Goal: Task Accomplishment & Management: Manage account settings

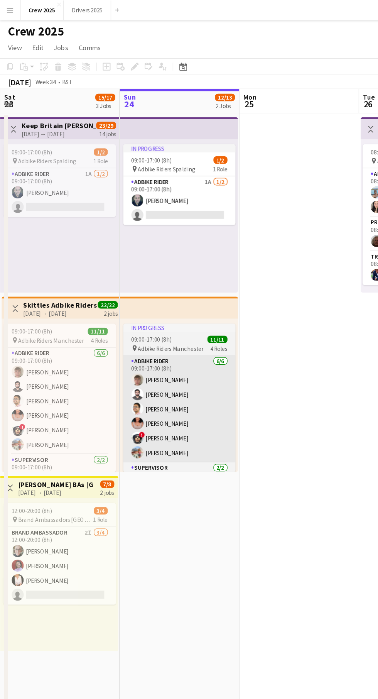
click at [153, 331] on app-card-role "Adbike Rider [DATE] 09:00-17:00 (8h) [PERSON_NAME] [PERSON_NAME] [PERSON_NAME] …" at bounding box center [138, 315] width 86 height 82
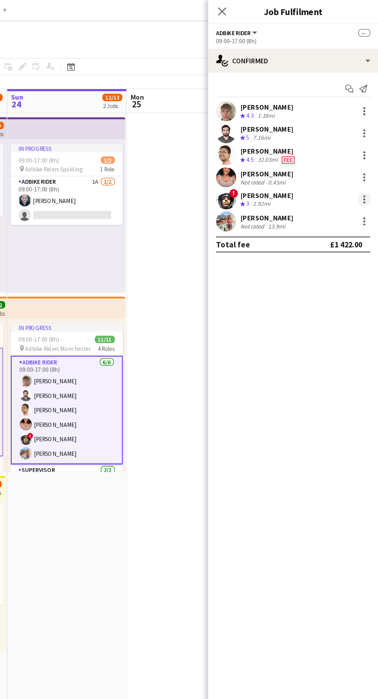
click at [366, 156] on div at bounding box center [367, 153] width 9 height 9
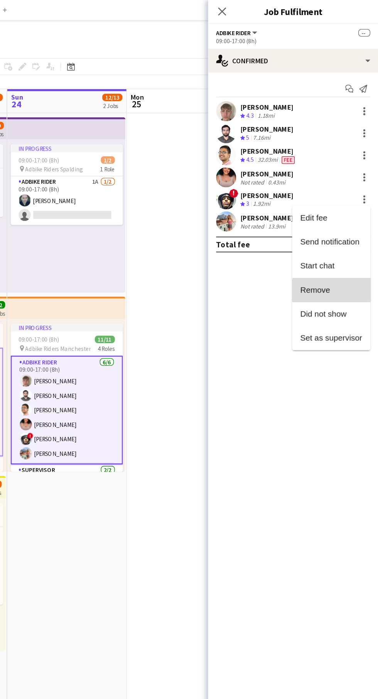
click at [344, 223] on span "Remove" at bounding box center [342, 223] width 48 height 7
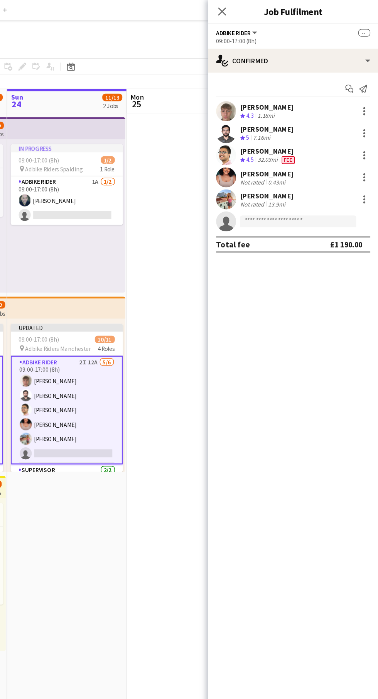
click at [220, 417] on app-date-cell at bounding box center [230, 386] width 92 height 599
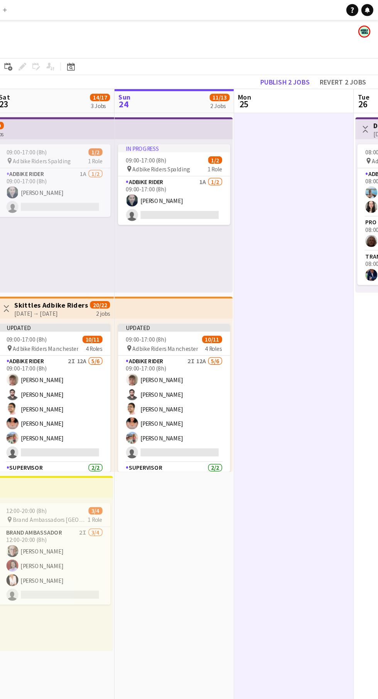
scroll to position [0, 193]
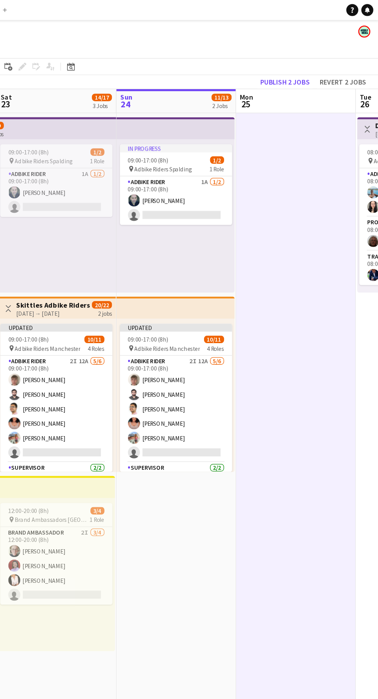
click at [145, 241] on div "[DATE] → [DATE]" at bounding box center [128, 242] width 58 height 6
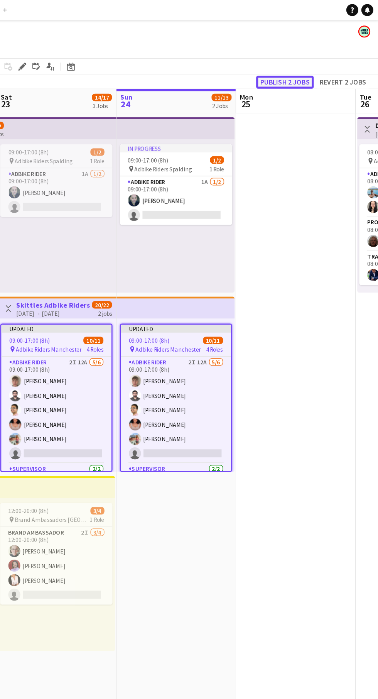
click at [314, 61] on button "Publish 2 jobs" at bounding box center [306, 63] width 44 height 10
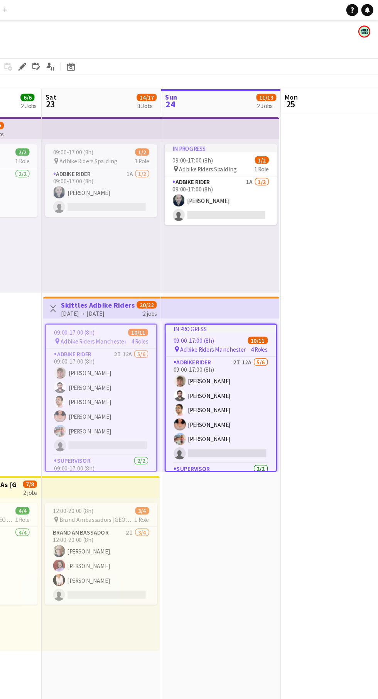
scroll to position [0, 159]
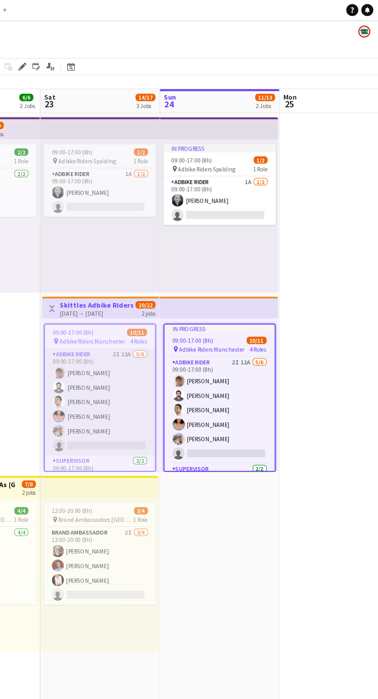
click at [166, 338] on app-card-role "Adbike Rider 2I 12A [DATE] 09:00-17:00 (8h) [PERSON_NAME] [PERSON_NAME] [PERSON…" at bounding box center [163, 310] width 85 height 82
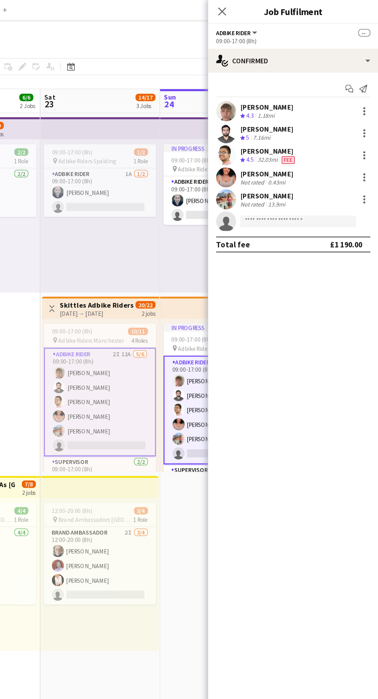
click at [161, 344] on app-card-role "Adbike Rider 2I 12A [DATE] 09:00-17:00 (8h) [PERSON_NAME] [PERSON_NAME] [PERSON…" at bounding box center [163, 310] width 86 height 84
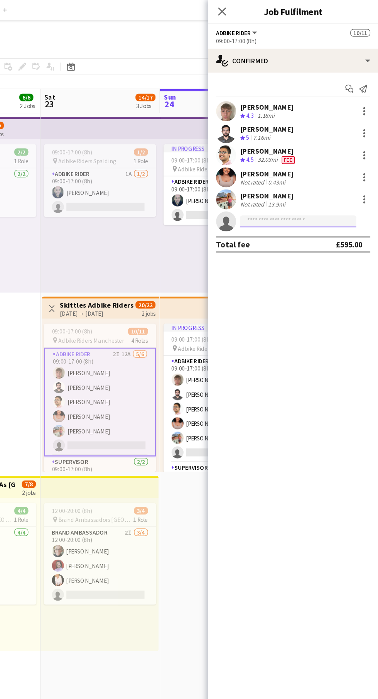
click at [328, 171] on input at bounding box center [317, 170] width 90 height 9
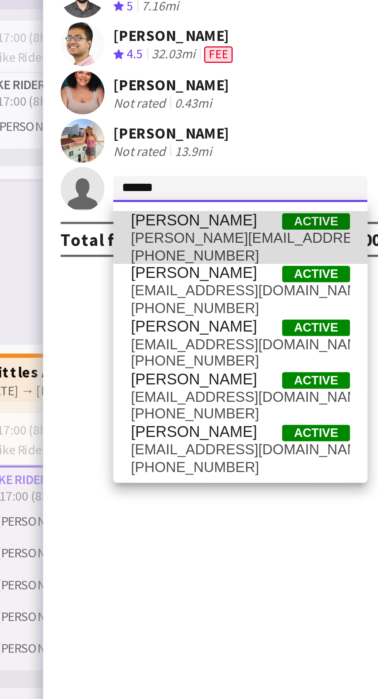
type input "******"
click at [334, 184] on span "Active" at bounding box center [343, 182] width 24 height 6
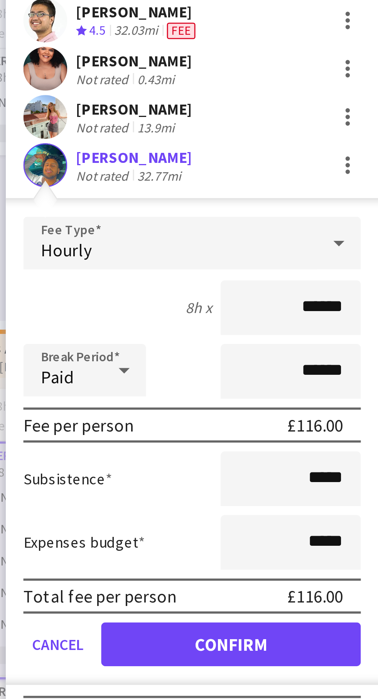
click at [343, 171] on div "[PERSON_NAME] Not rated 32.77mi" at bounding box center [312, 170] width 131 height 15
click at [367, 173] on div at bounding box center [368, 173] width 2 height 2
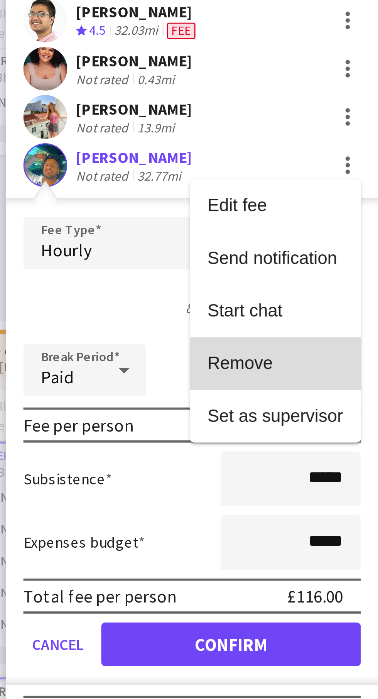
click at [343, 240] on span "Remove" at bounding box center [342, 240] width 48 height 7
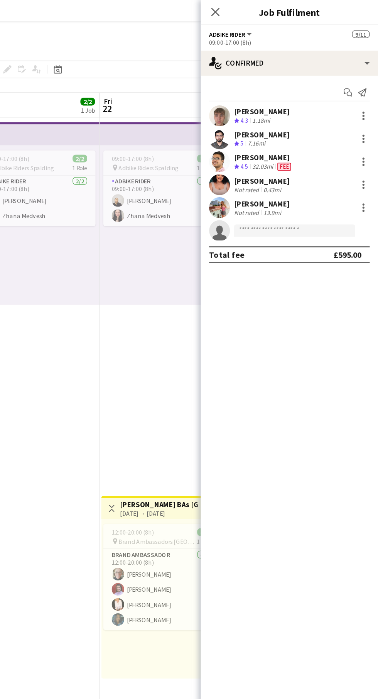
scroll to position [0, 0]
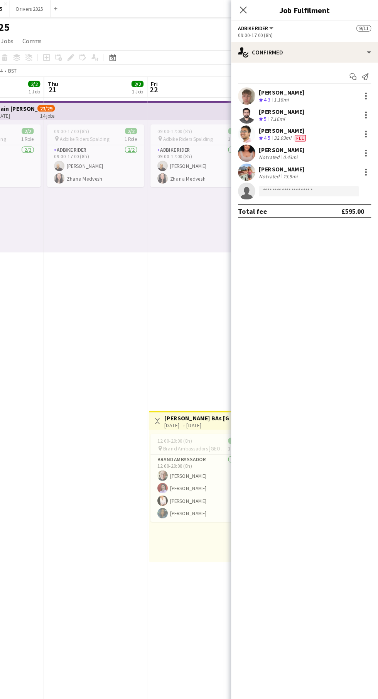
click at [206, 296] on app-date-cell "09:00-17:00 (8h) 2/2 pin Adbike Riders Spalding 1 Role Adbike Rider [DATE] 09:0…" at bounding box center [218, 386] width 92 height 599
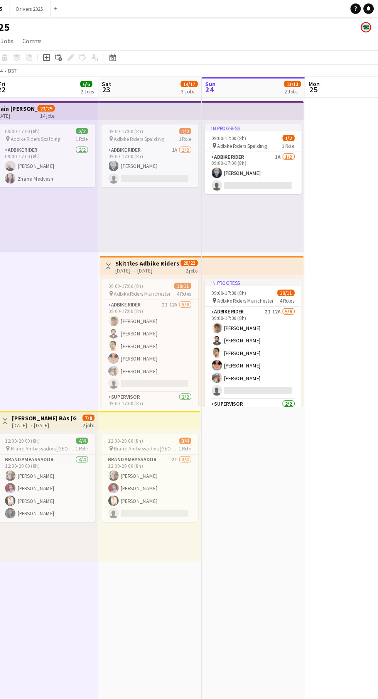
scroll to position [0, 333]
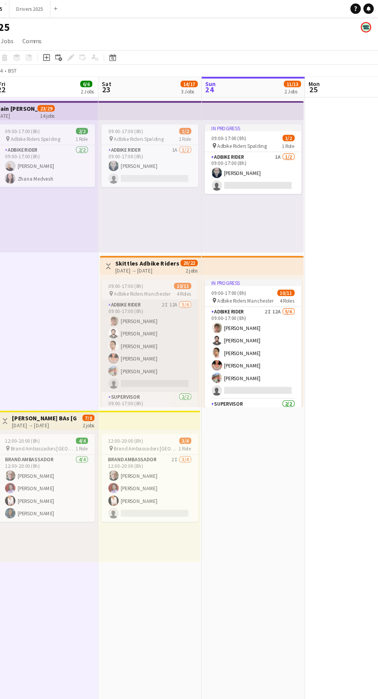
click at [189, 338] on app-card-role "Adbike Rider 2I 12A [DATE] 09:00-17:00 (8h) [PERSON_NAME] [PERSON_NAME] [PERSON…" at bounding box center [174, 309] width 86 height 82
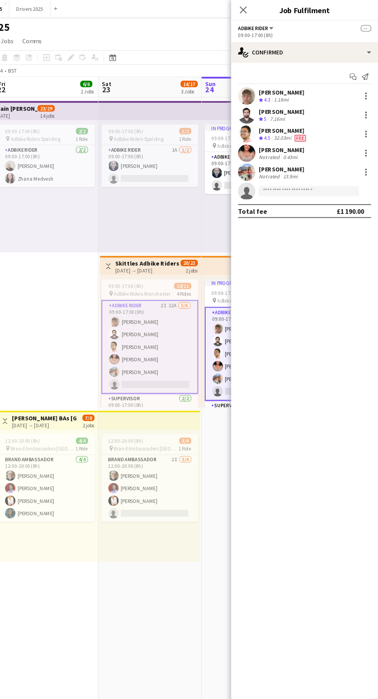
click at [179, 346] on app-card-role "Adbike Rider 2I 12A [DATE] 09:00-17:00 (8h) [PERSON_NAME] [PERSON_NAME] [PERSON…" at bounding box center [174, 310] width 86 height 84
click at [321, 173] on input at bounding box center [317, 170] width 90 height 9
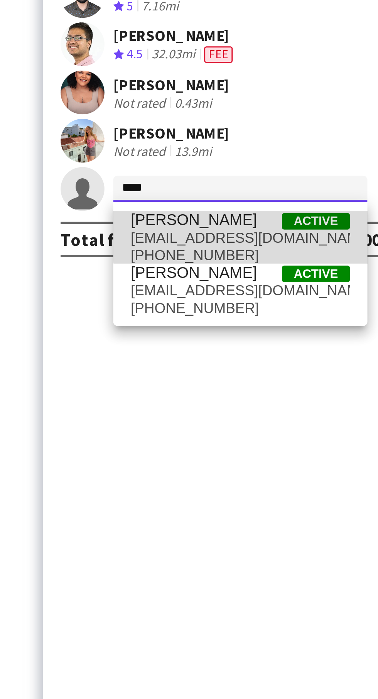
type input "****"
click at [325, 185] on span "[EMAIL_ADDRESS][DOMAIN_NAME]" at bounding box center [316, 188] width 77 height 6
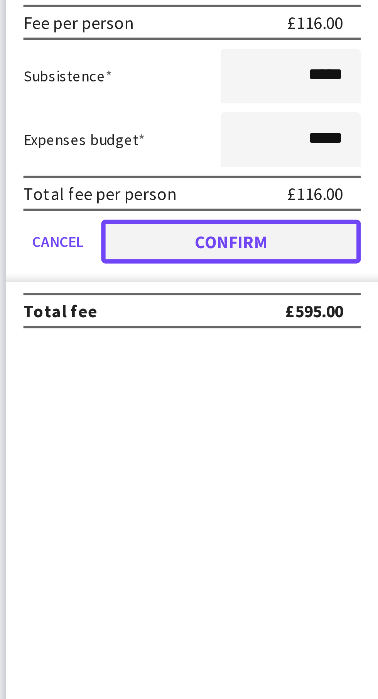
click at [347, 340] on button "Confirm" at bounding box center [326, 339] width 91 height 15
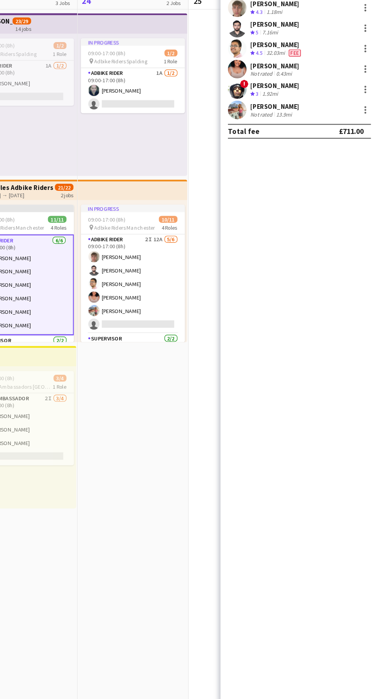
scroll to position [2, 0]
click at [190, 471] on app-date-cell "In progress 09:00-17:00 (8h) 1/2 pin Adbike Riders Spalding 1 Role Adbike Rider…" at bounding box center [174, 386] width 92 height 599
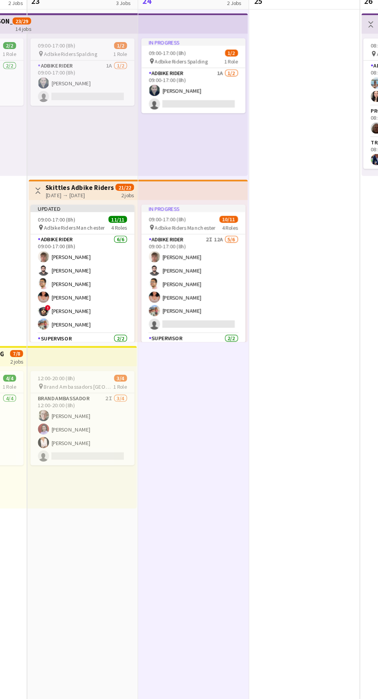
scroll to position [0, 257]
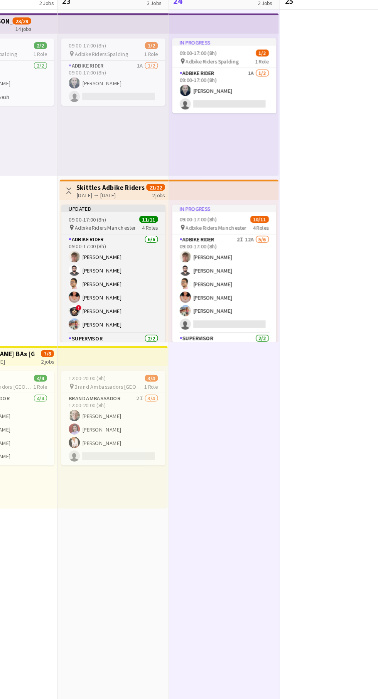
click at [154, 274] on div "Adbike Rider [DATE] 09:00-17:00 (8h) [PERSON_NAME] [PERSON_NAME] [PERSON_NAME] …" at bounding box center [158, 319] width 86 height 90
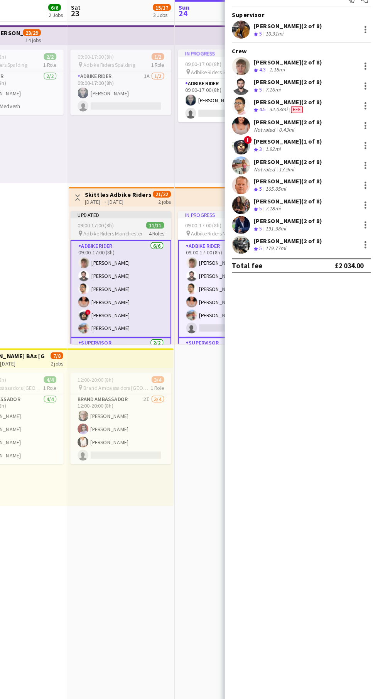
scroll to position [4, 0]
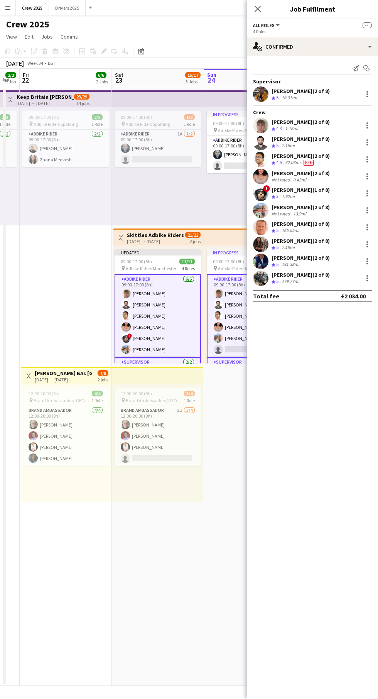
click at [66, 286] on app-date-cell "09:00-17:00 (8h) 2/2 pin Adbike Riders Spalding 1 Role Adbike Rider [DATE] 09:0…" at bounding box center [66, 386] width 92 height 599
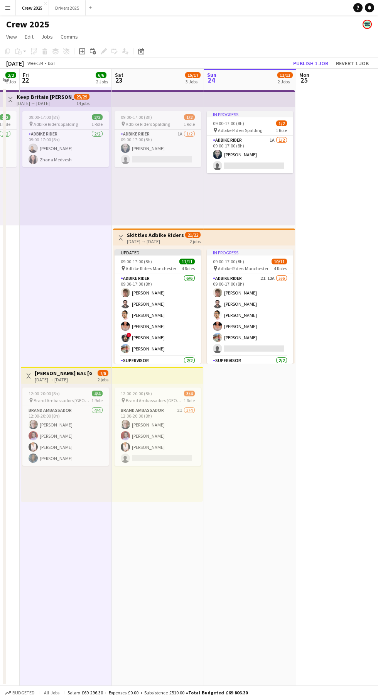
click at [156, 239] on div "[DATE] → [DATE]" at bounding box center [156, 242] width 58 height 6
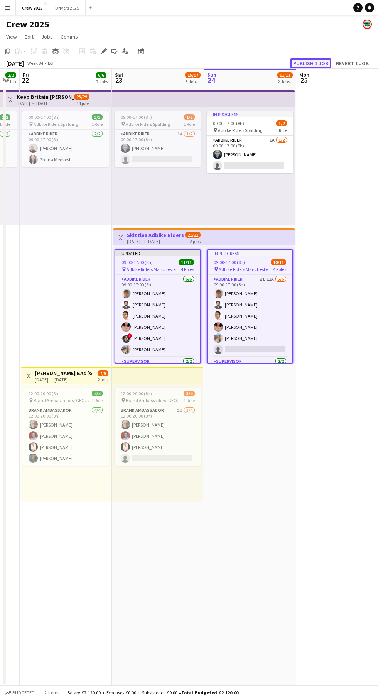
click at [315, 63] on button "Publish 1 job" at bounding box center [310, 63] width 41 height 10
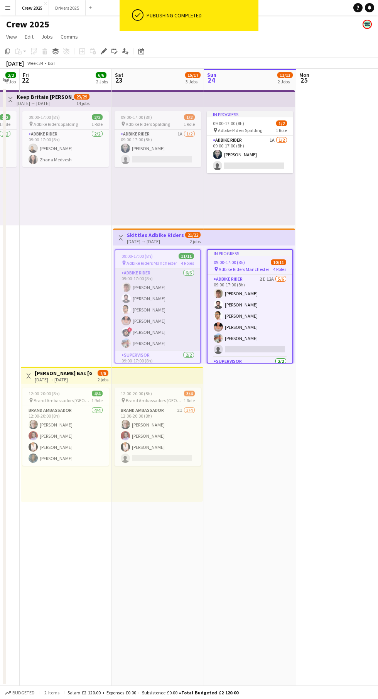
click at [154, 342] on app-card-role "Adbike Rider [DATE] 09:00-17:00 (8h) [PERSON_NAME] [PERSON_NAME] [PERSON_NAME] …" at bounding box center [157, 310] width 85 height 82
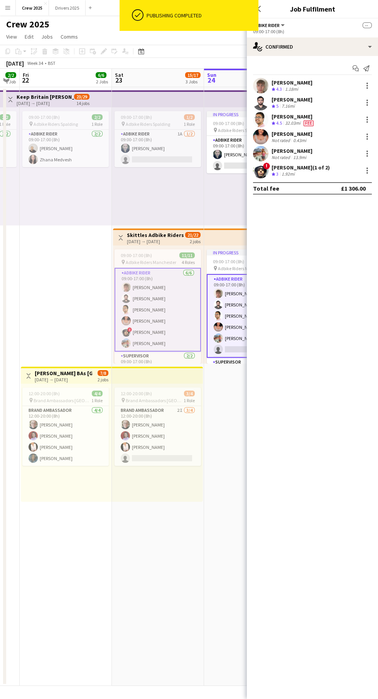
click at [311, 171] on div "[PERSON_NAME] (1 of 2)" at bounding box center [301, 167] width 58 height 7
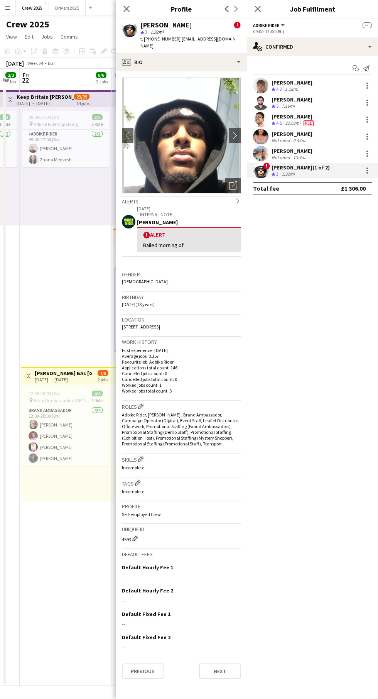
scroll to position [0, 0]
click at [235, 135] on app-icon "chevron-right" at bounding box center [235, 135] width 12 height 8
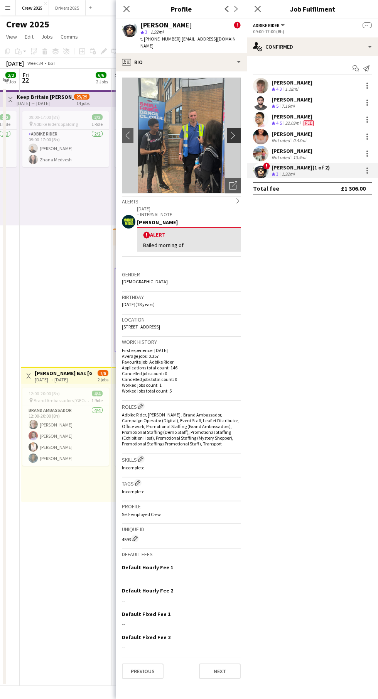
click at [234, 135] on app-icon "chevron-right" at bounding box center [235, 135] width 12 height 8
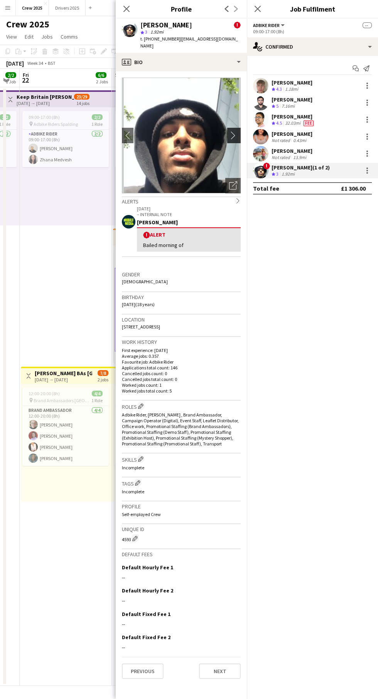
click at [235, 140] on button "chevron-right" at bounding box center [234, 135] width 15 height 15
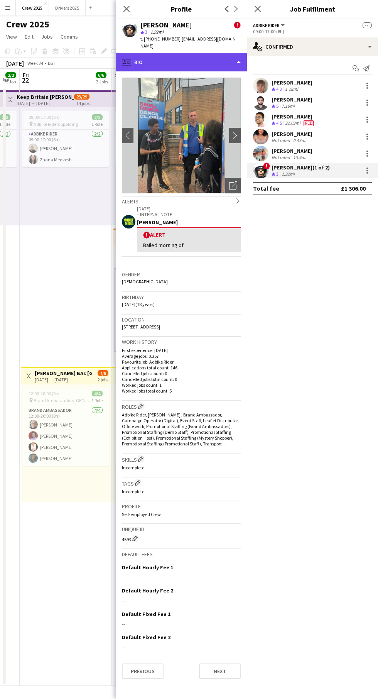
click at [217, 62] on div "profile Bio" at bounding box center [181, 62] width 131 height 19
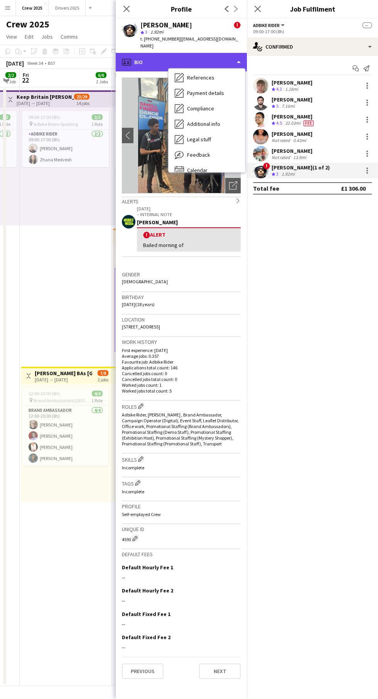
scroll to position [80, 0]
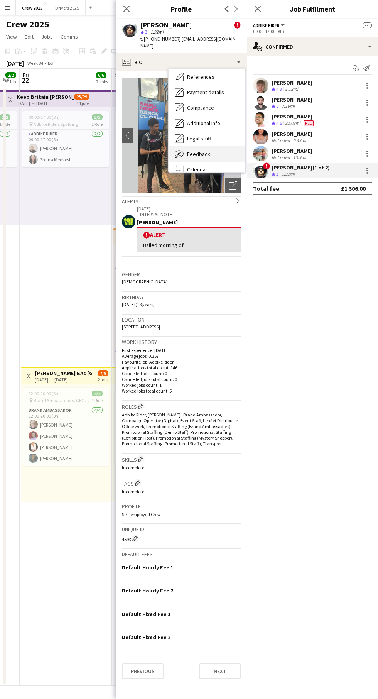
click at [199, 154] on span "Feedback" at bounding box center [198, 154] width 23 height 7
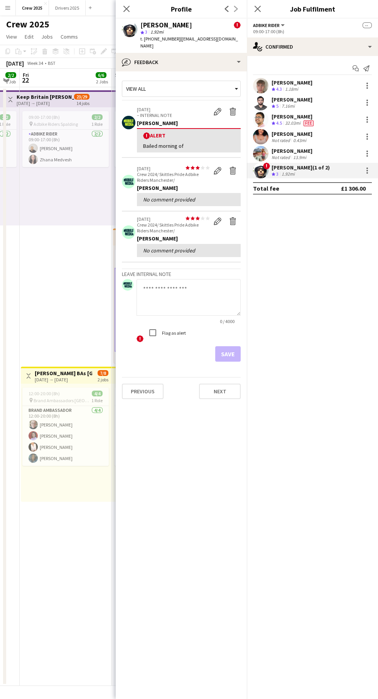
click at [202, 289] on textarea at bounding box center [189, 297] width 104 height 37
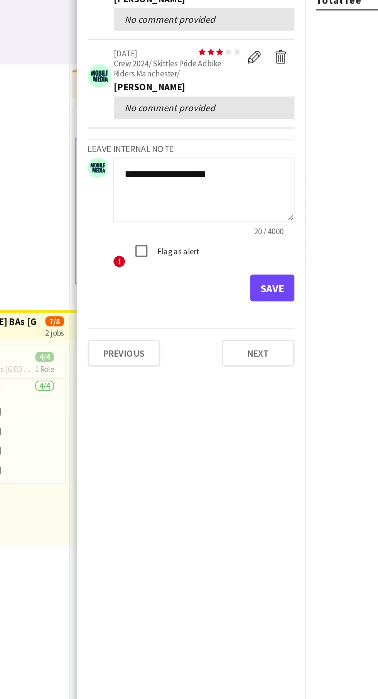
type textarea "**********"
click at [230, 354] on button "Save" at bounding box center [227, 353] width 25 height 15
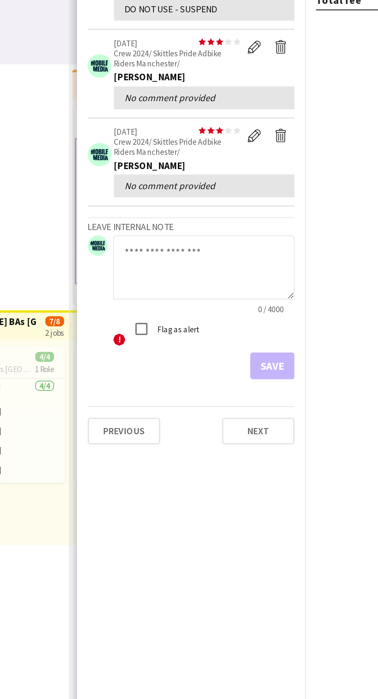
click at [97, 571] on app-date-cell "09:00-17:00 (8h) 2/2 pin Adbike Riders Spalding 1 Role Adbike Rider [DATE] 09:0…" at bounding box center [66, 386] width 92 height 599
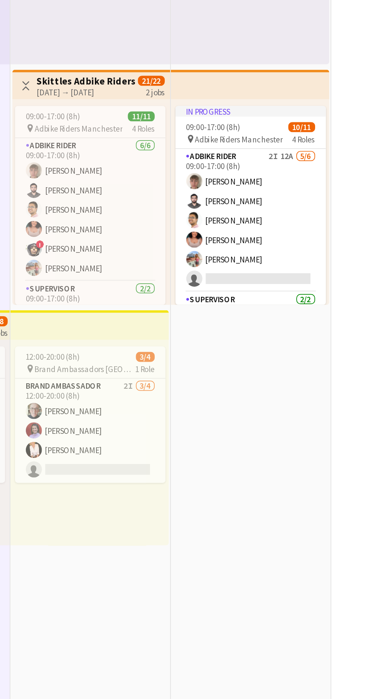
scroll to position [0, 282]
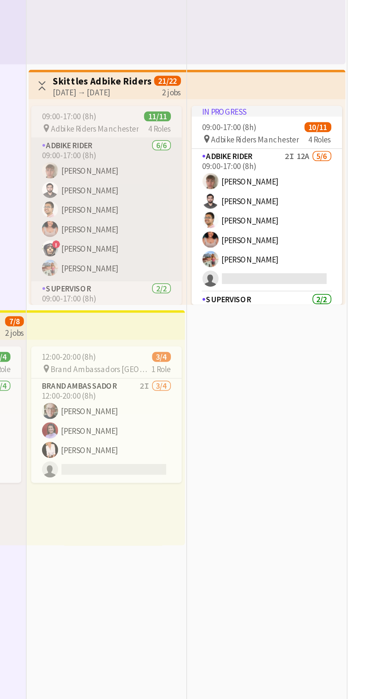
click at [142, 328] on app-card-role "Adbike Rider [DATE] 09:00-17:00 (8h) [PERSON_NAME] [PERSON_NAME] [PERSON_NAME] …" at bounding box center [133, 309] width 86 height 82
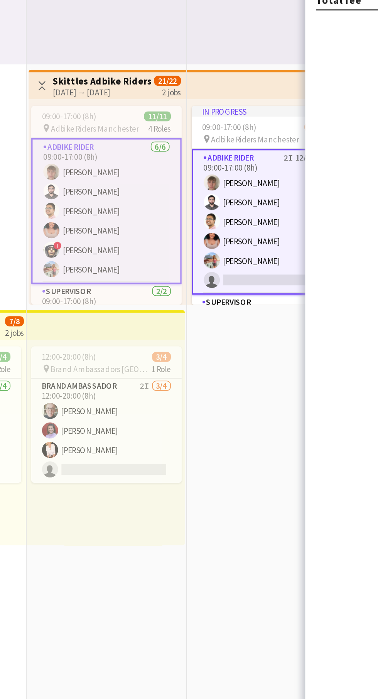
click at [147, 328] on app-card-role "Adbike Rider [DATE] 09:00-17:00 (8h) [PERSON_NAME] [PERSON_NAME] [PERSON_NAME] …" at bounding box center [133, 310] width 86 height 84
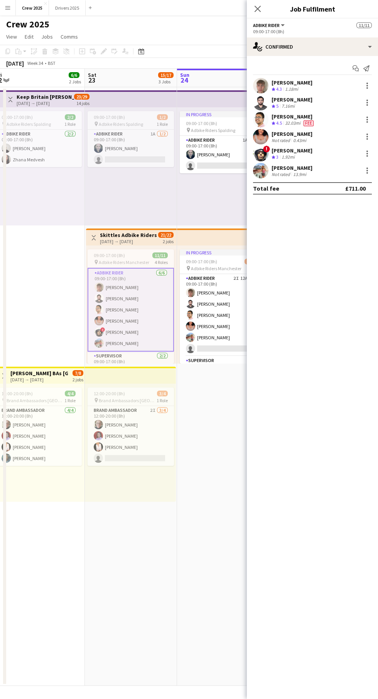
scroll to position [8, 0]
click at [367, 154] on div at bounding box center [368, 154] width 2 height 2
click at [283, 165] on div at bounding box center [189, 349] width 378 height 699
click at [289, 154] on div "1.92mi" at bounding box center [288, 157] width 16 height 7
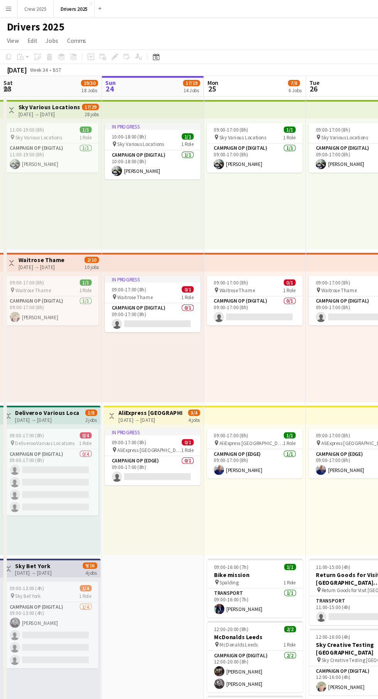
click at [26, 22] on h1 "Drivers 2025" at bounding box center [32, 25] width 52 height 12
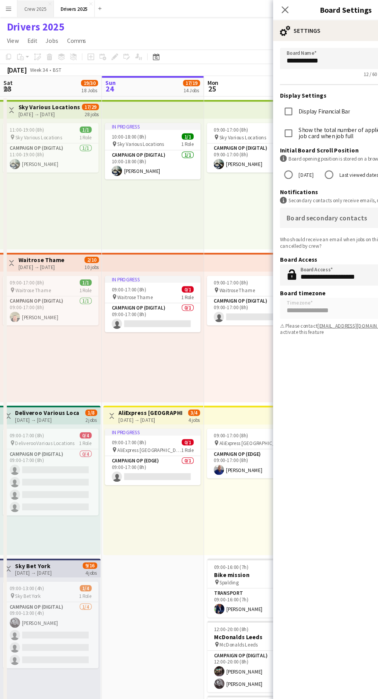
click at [36, 9] on button "Crew 2025 Close" at bounding box center [32, 7] width 33 height 15
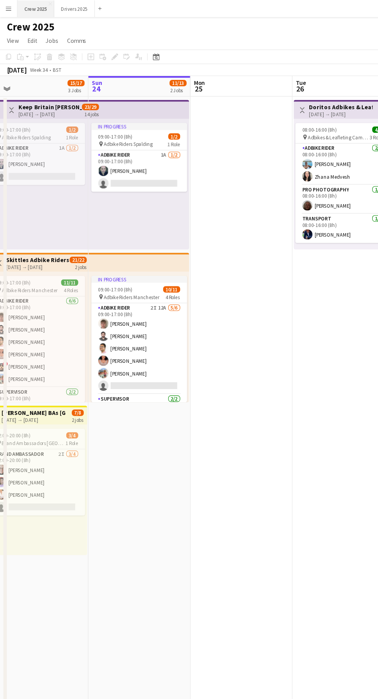
scroll to position [0, 179]
